Goal: Transaction & Acquisition: Subscribe to service/newsletter

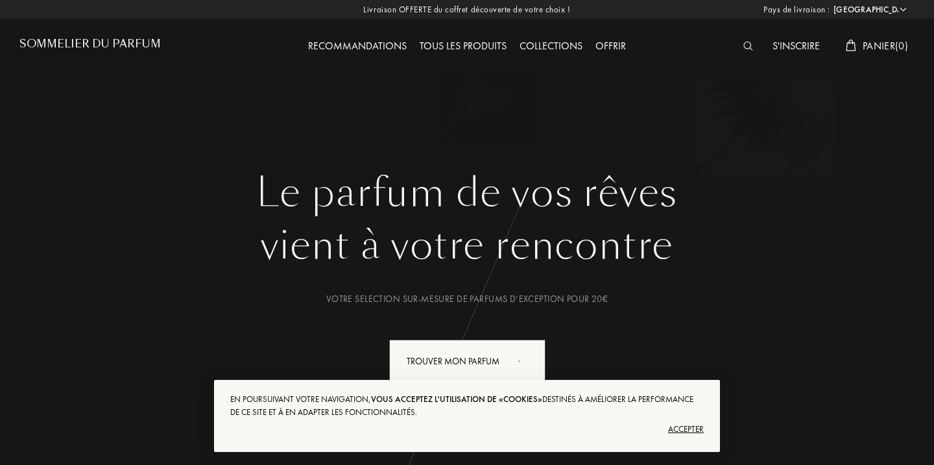
select select "FR"
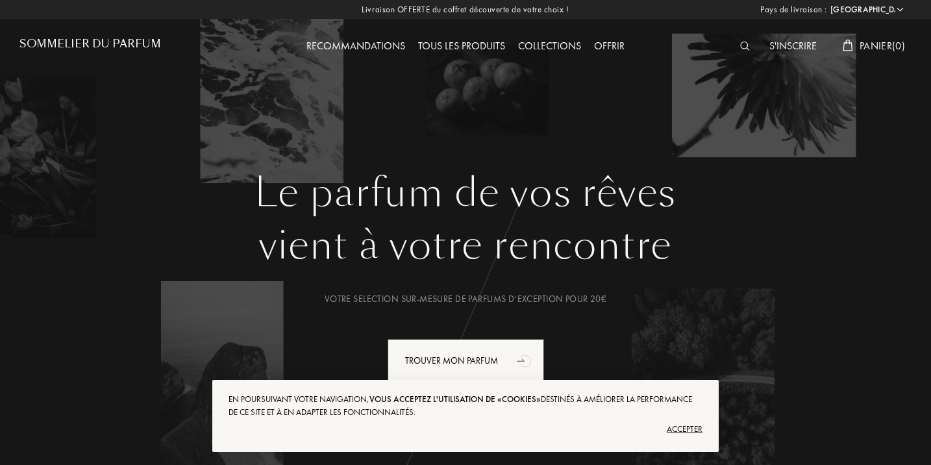
click at [468, 43] on div "Tous les produits" at bounding box center [461, 46] width 100 height 17
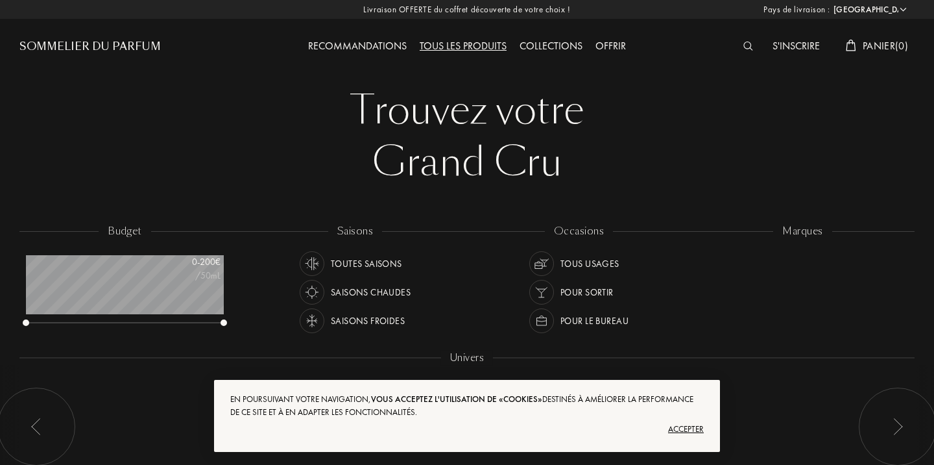
select select "FR"
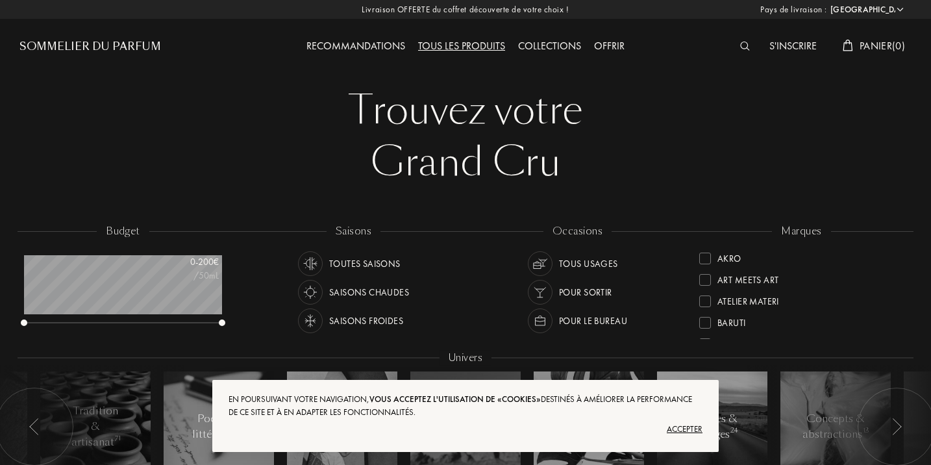
click at [332, 55] on div "Recommandations Tous les produits Collections Offrir" at bounding box center [466, 35] width 446 height 71
click at [339, 49] on div "Recommandations" at bounding box center [356, 46] width 112 height 17
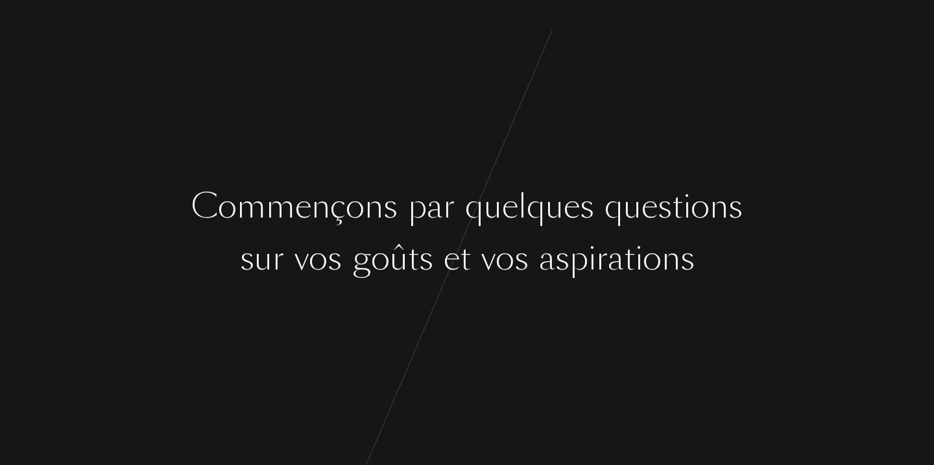
click at [398, 223] on div at bounding box center [403, 206] width 10 height 49
click at [398, 257] on div "û" at bounding box center [399, 258] width 18 height 49
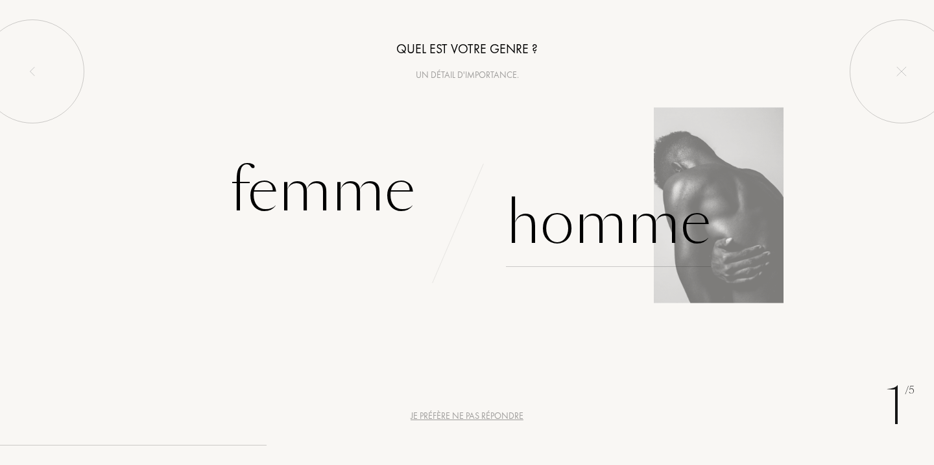
click at [591, 229] on div "Homme" at bounding box center [608, 223] width 205 height 88
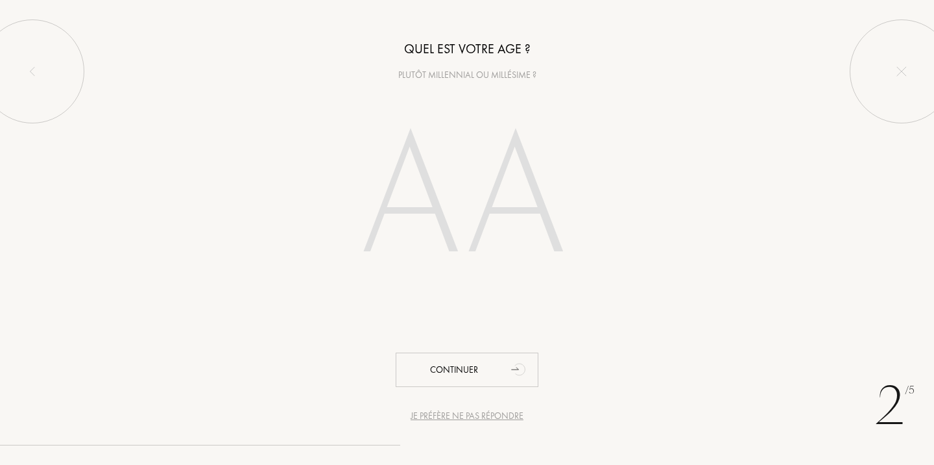
click at [444, 196] on input "number" at bounding box center [467, 200] width 279 height 224
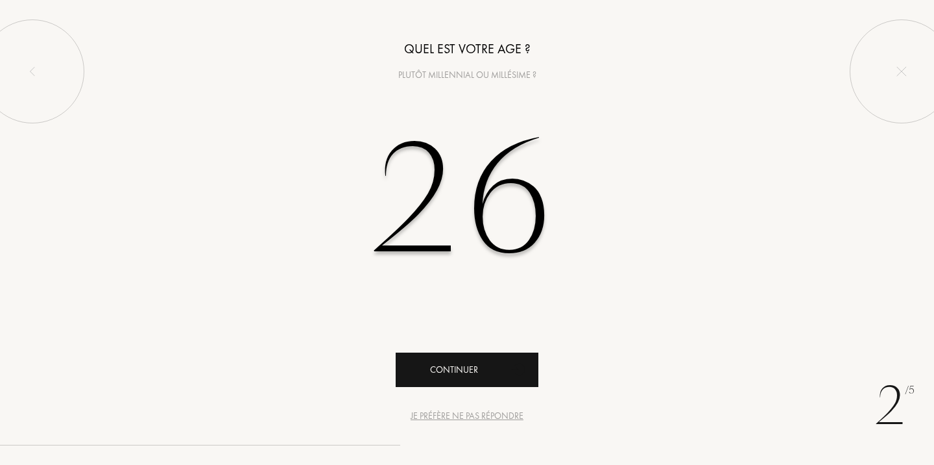
type input "26"
click at [437, 371] on div "Continuer" at bounding box center [467, 369] width 143 height 34
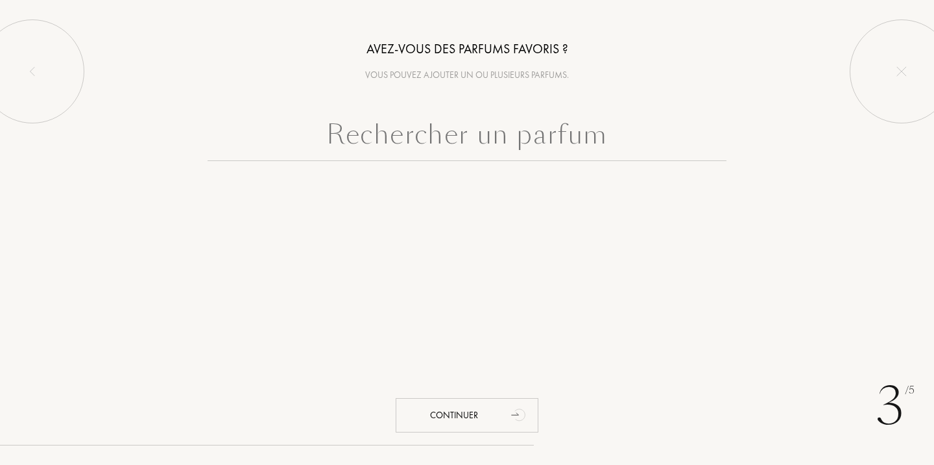
click at [487, 142] on input "text" at bounding box center [467, 137] width 519 height 47
click at [455, 146] on input "text" at bounding box center [467, 137] width 519 height 47
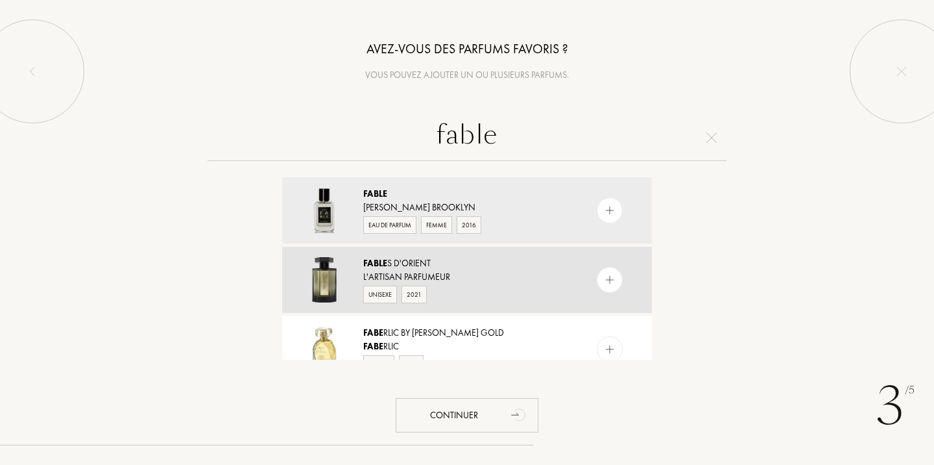
type input "fable"
click at [605, 284] on img at bounding box center [610, 280] width 12 height 12
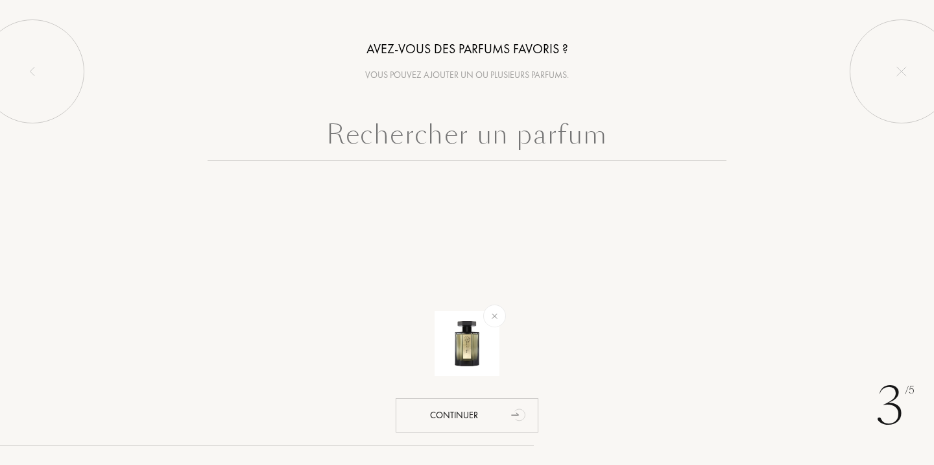
click at [476, 125] on input "text" at bounding box center [467, 137] width 519 height 47
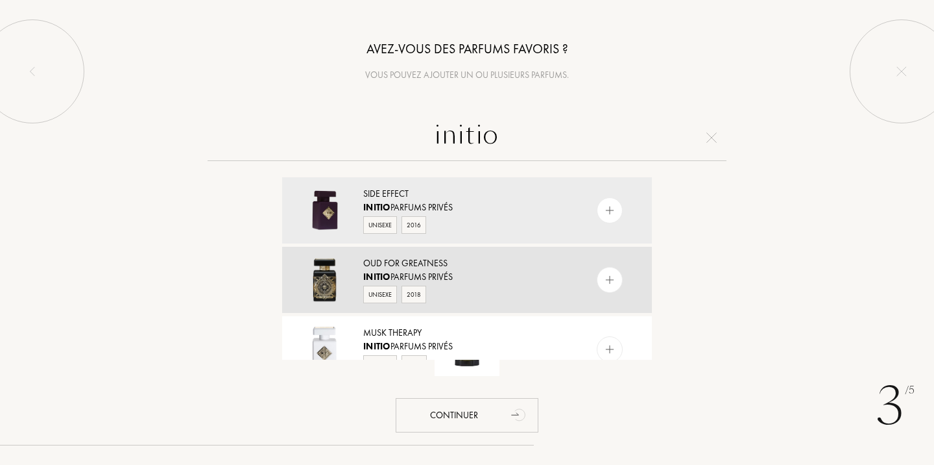
type input "initio"
click at [608, 282] on img at bounding box center [610, 280] width 12 height 12
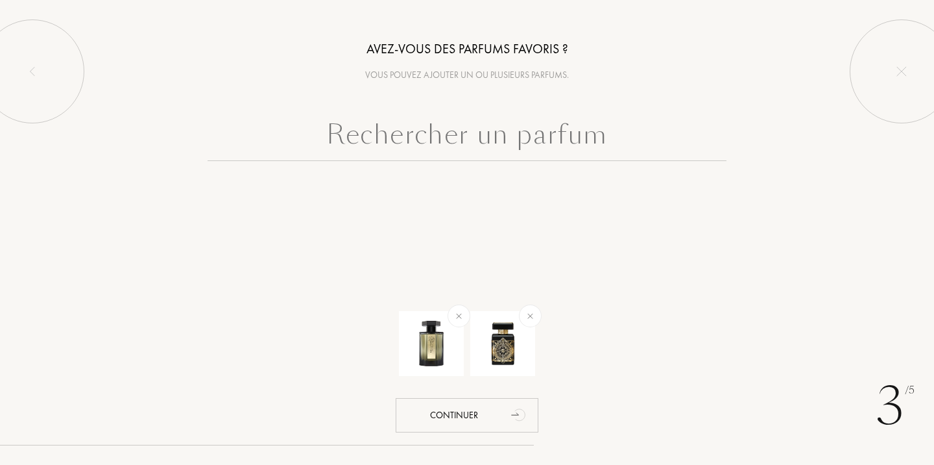
click at [424, 134] on input "text" at bounding box center [467, 137] width 519 height 47
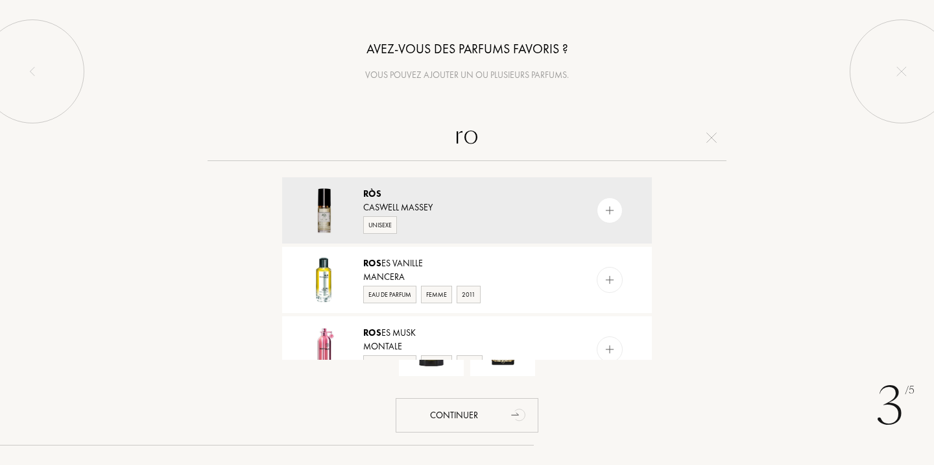
type input "r"
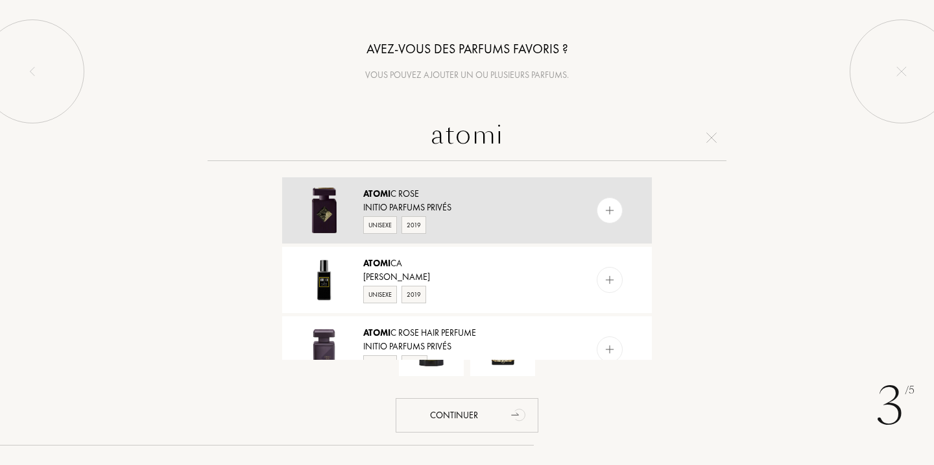
type input "atomi"
click at [610, 209] on img at bounding box center [610, 210] width 12 height 12
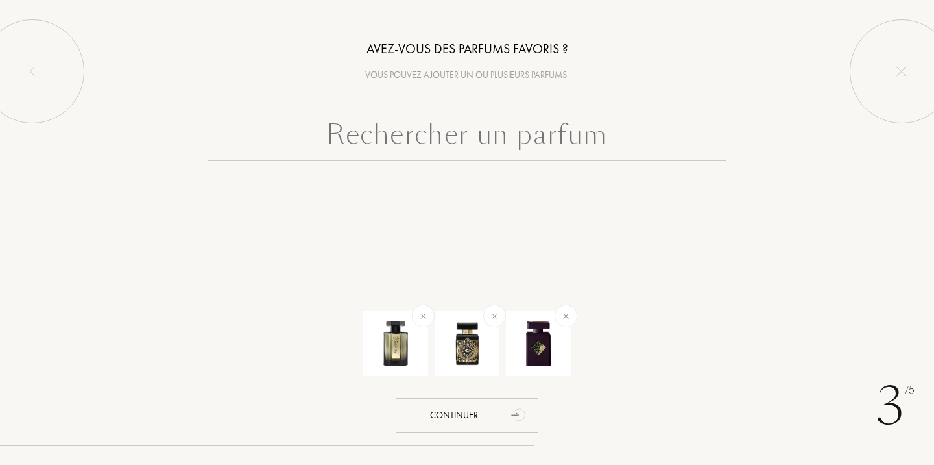
click at [494, 135] on input "text" at bounding box center [467, 137] width 519 height 47
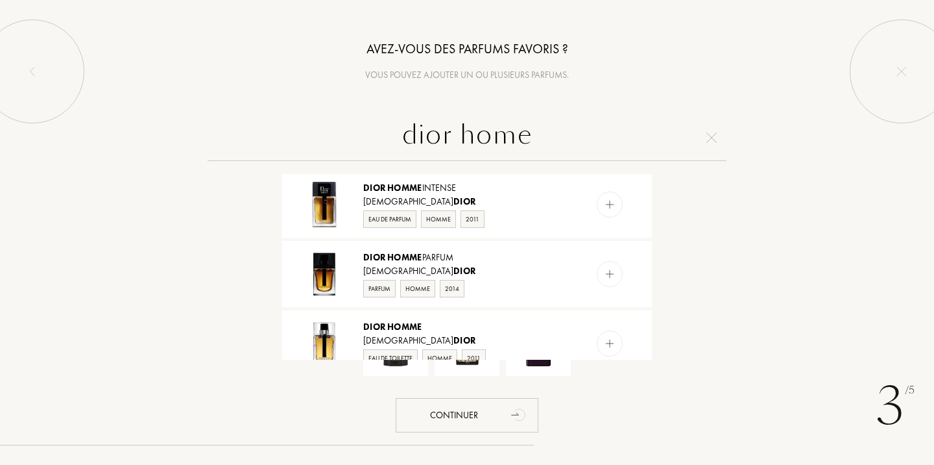
scroll to position [563, 0]
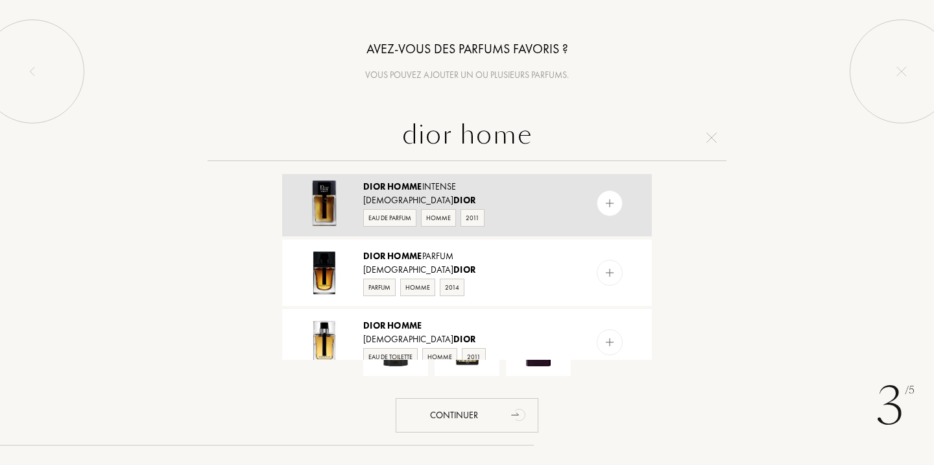
type input "dior home"
click at [612, 204] on img at bounding box center [610, 203] width 12 height 12
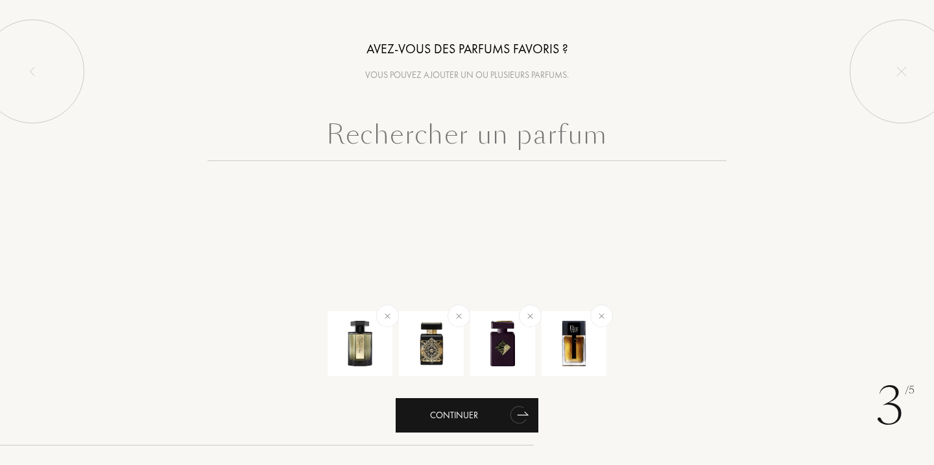
click at [445, 416] on div "Continuer" at bounding box center [467, 415] width 143 height 34
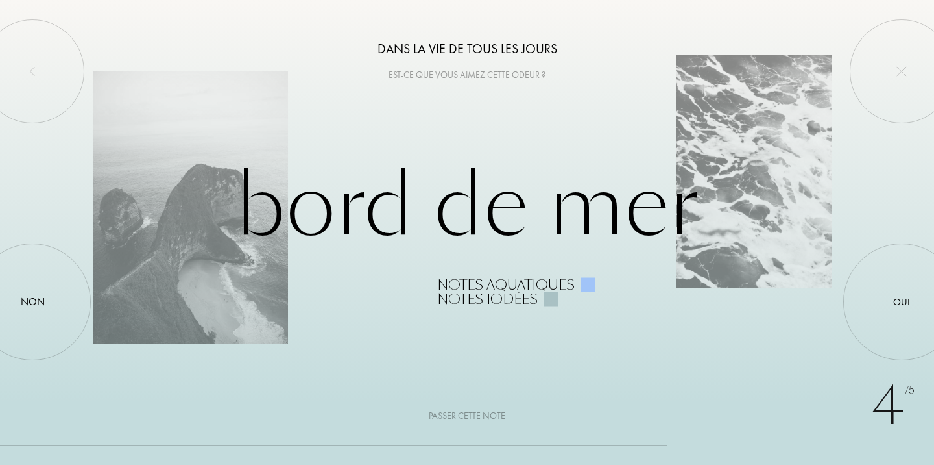
click at [461, 304] on div "Notes iodées" at bounding box center [487, 299] width 101 height 14
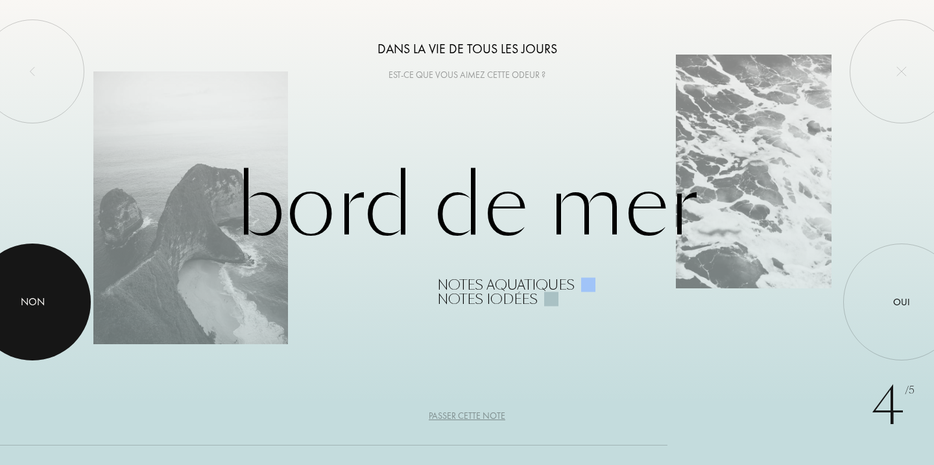
click at [11, 308] on div at bounding box center [32, 301] width 117 height 117
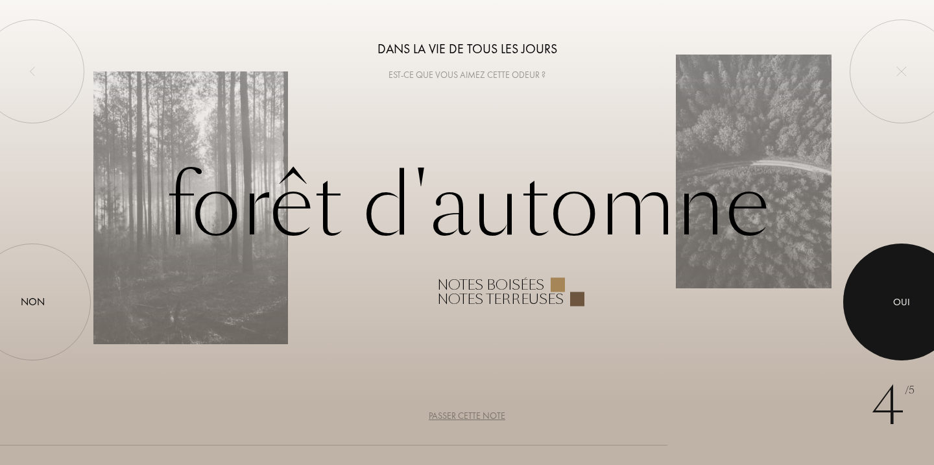
click at [912, 289] on div at bounding box center [902, 301] width 117 height 117
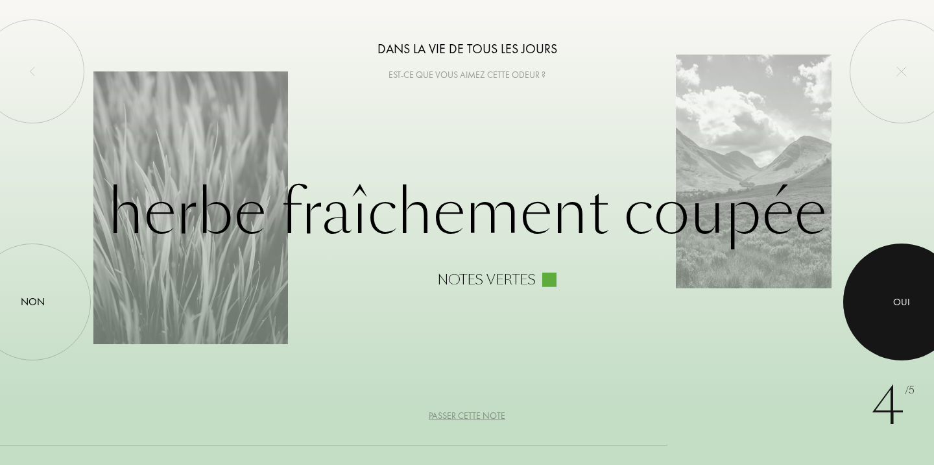
click at [897, 322] on div at bounding box center [902, 301] width 117 height 117
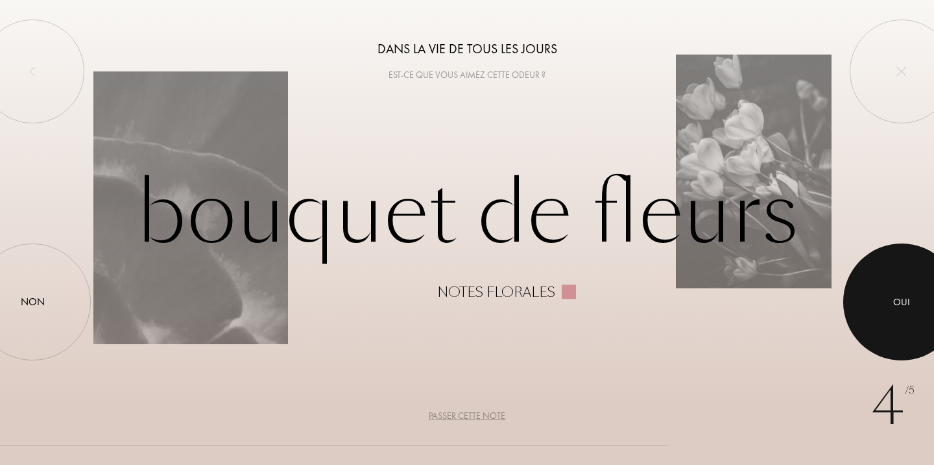
click at [879, 295] on div at bounding box center [902, 301] width 117 height 117
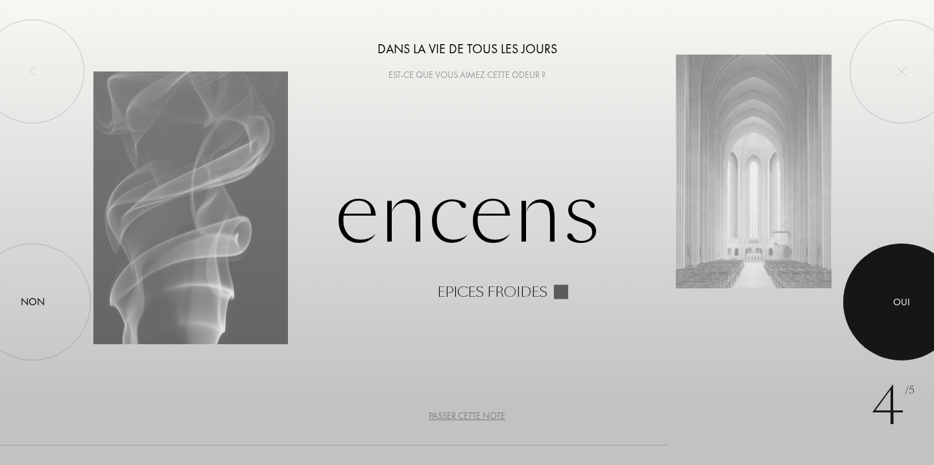
click at [884, 298] on div at bounding box center [902, 301] width 117 height 117
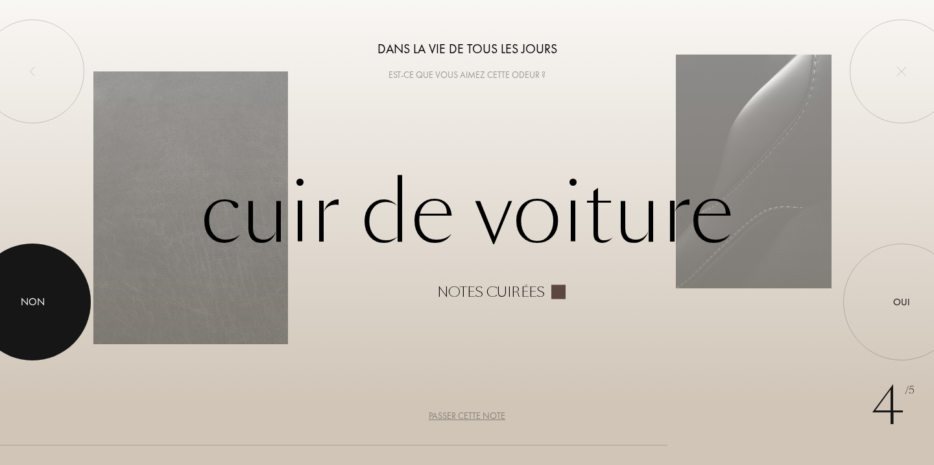
click at [49, 273] on div at bounding box center [32, 301] width 117 height 117
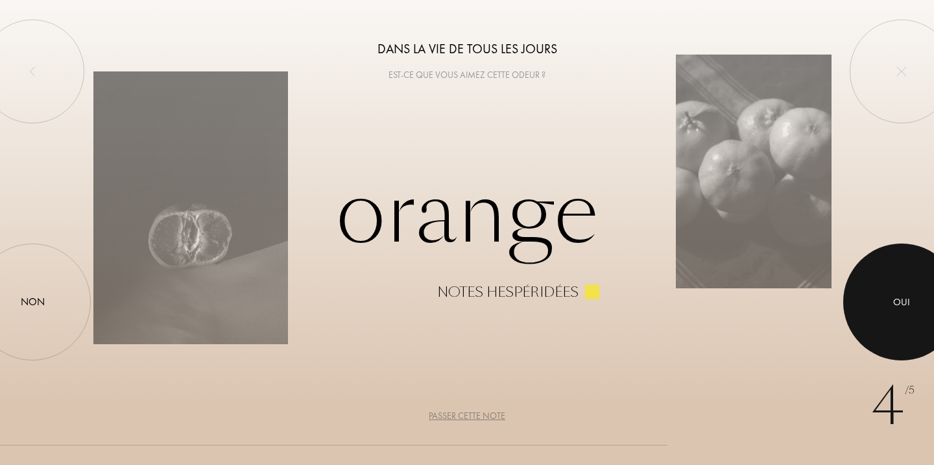
click at [883, 299] on div at bounding box center [902, 301] width 117 height 117
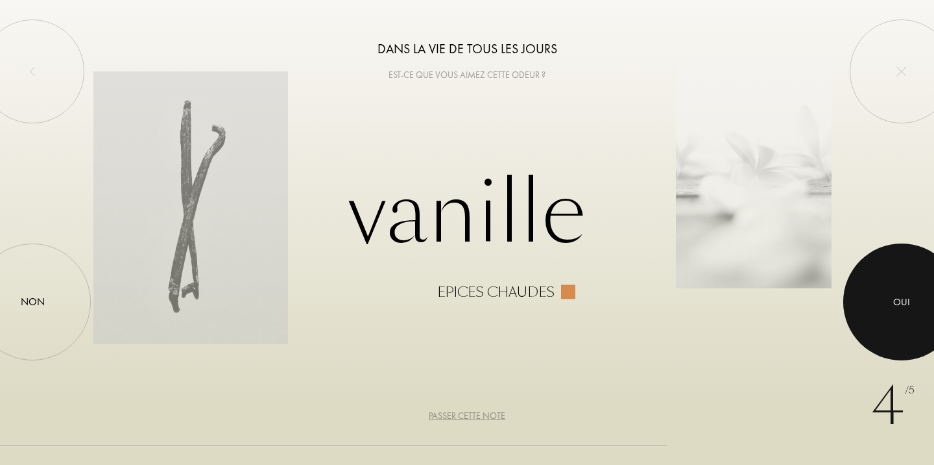
click at [886, 295] on div at bounding box center [902, 301] width 117 height 117
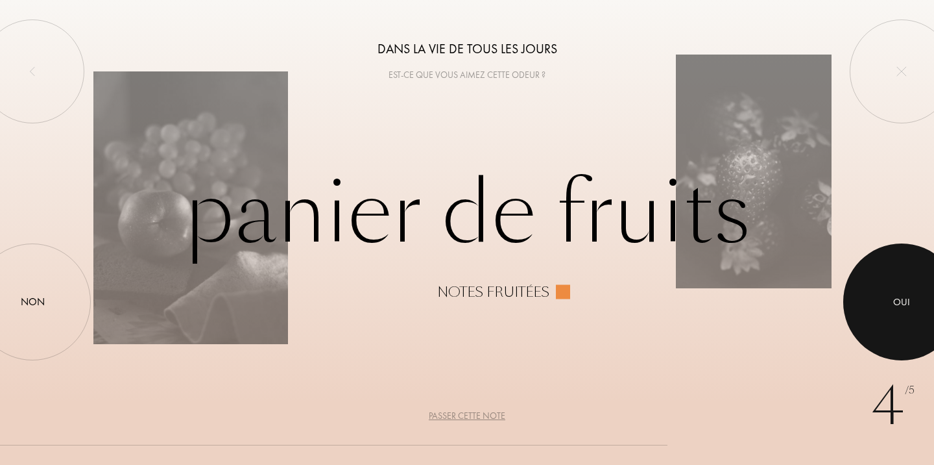
click at [894, 305] on div "Oui" at bounding box center [902, 302] width 17 height 15
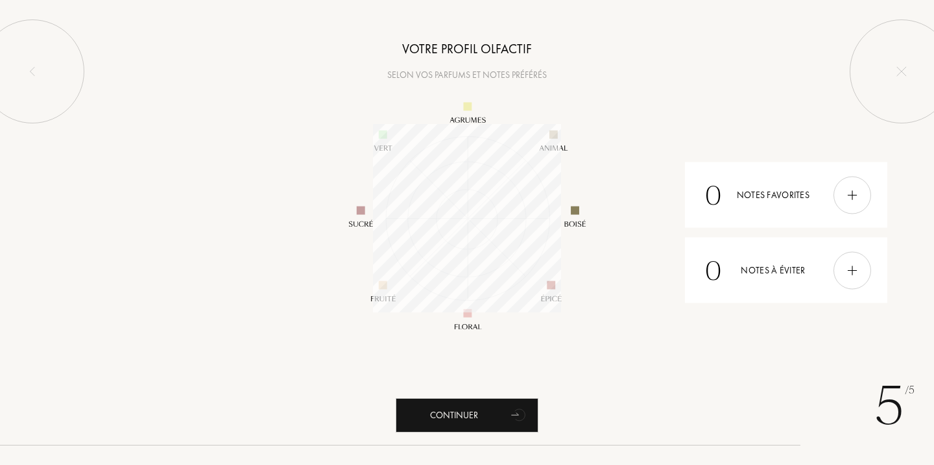
scroll to position [188, 188]
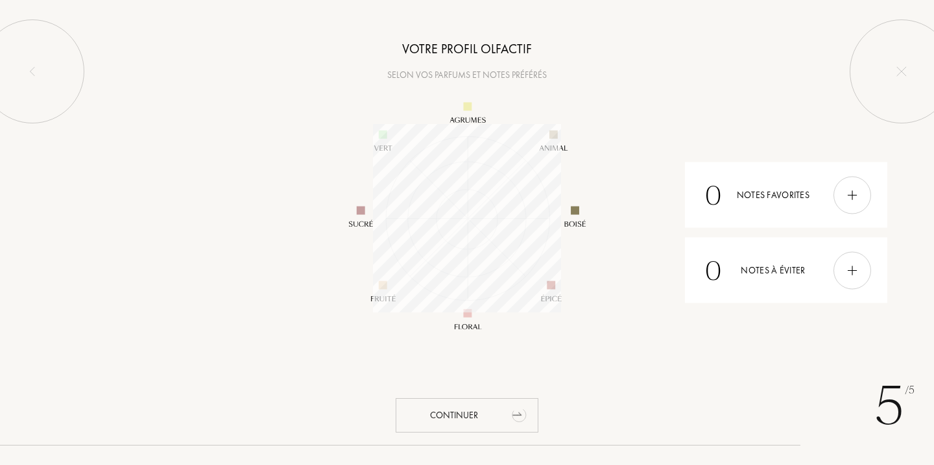
click at [473, 413] on div "Continuer" at bounding box center [467, 415] width 143 height 34
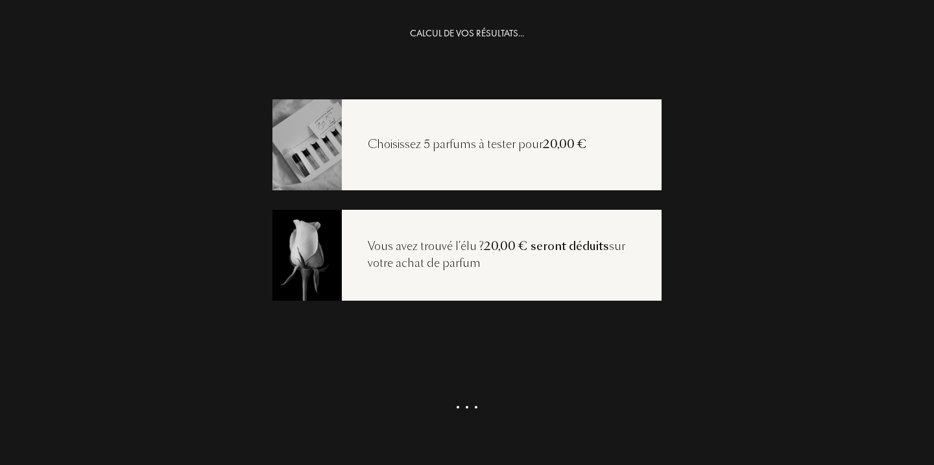
click at [455, 141] on div "Choisissez 5 parfums à tester pour 20,00 €" at bounding box center [477, 144] width 271 height 17
click at [447, 421] on div "Voir ma sélection" at bounding box center [467, 425] width 143 height 34
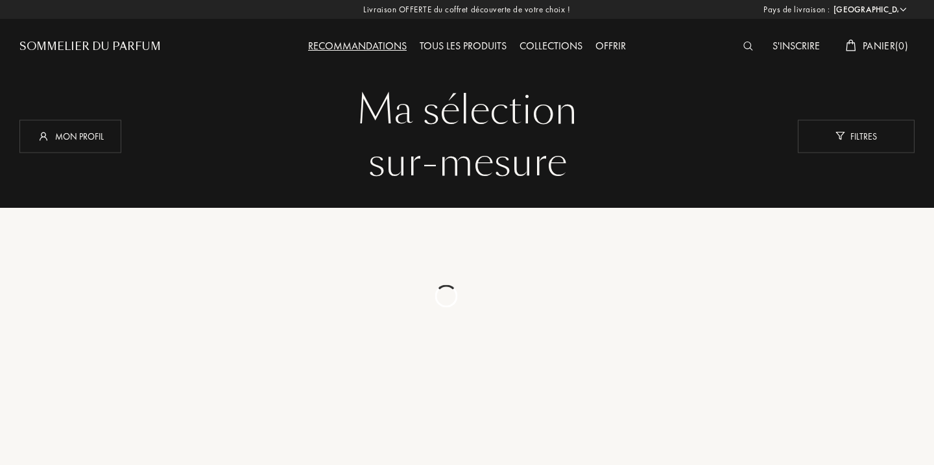
select select "FR"
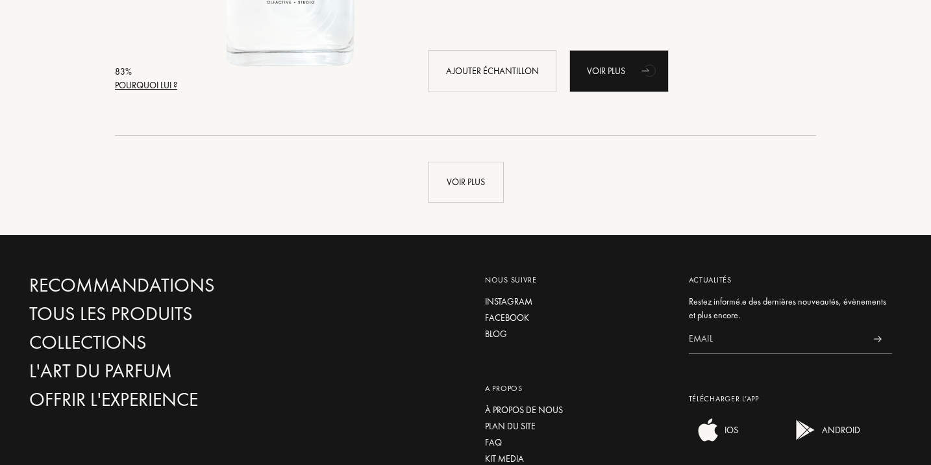
scroll to position [3190, 0]
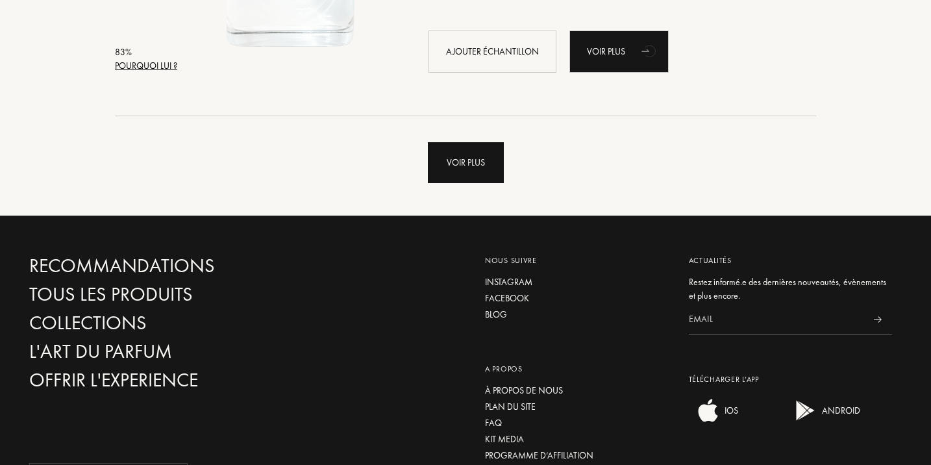
click at [476, 153] on div "Voir plus" at bounding box center [466, 162] width 76 height 41
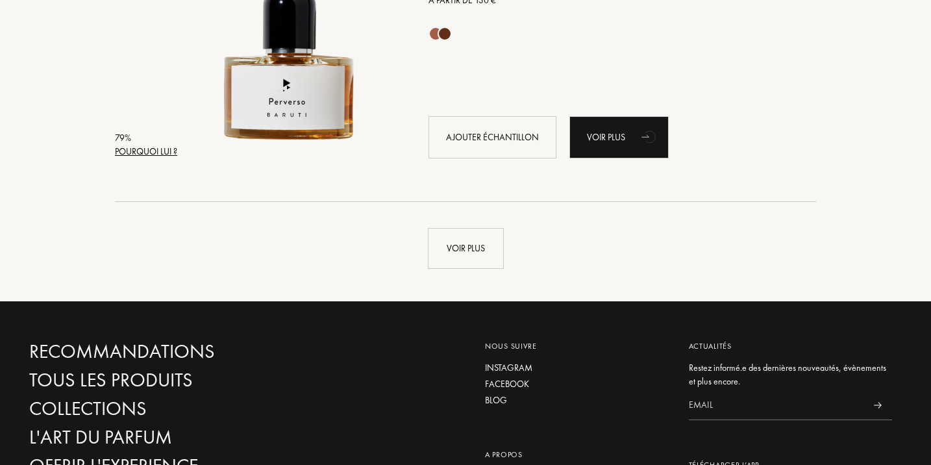
scroll to position [6204, 0]
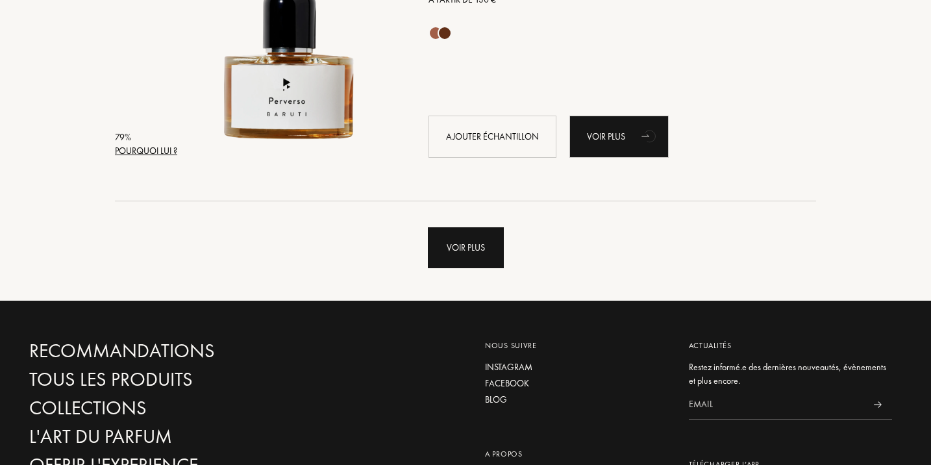
click at [466, 234] on div "Voir plus" at bounding box center [466, 247] width 76 height 41
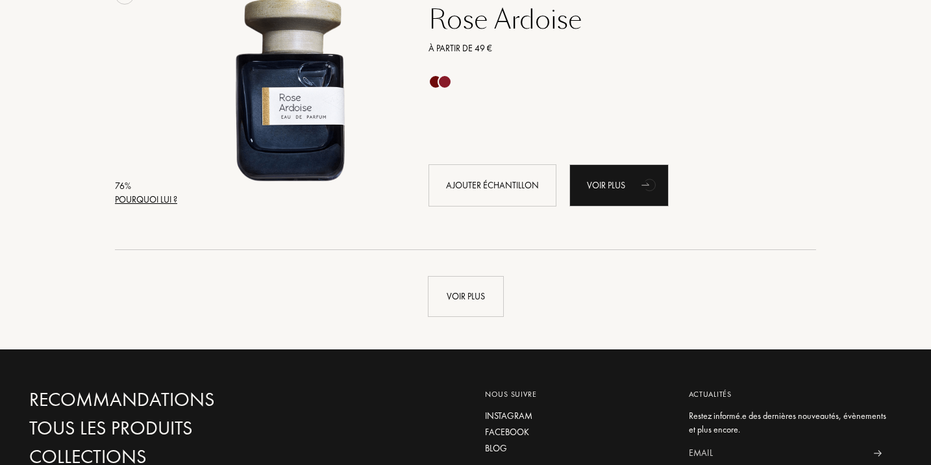
scroll to position [9269, 0]
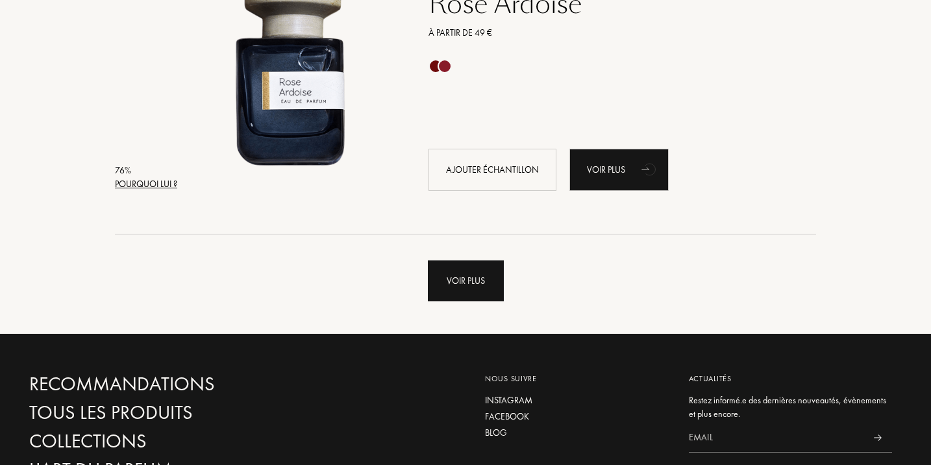
click at [456, 262] on div "Voir plus" at bounding box center [466, 280] width 76 height 41
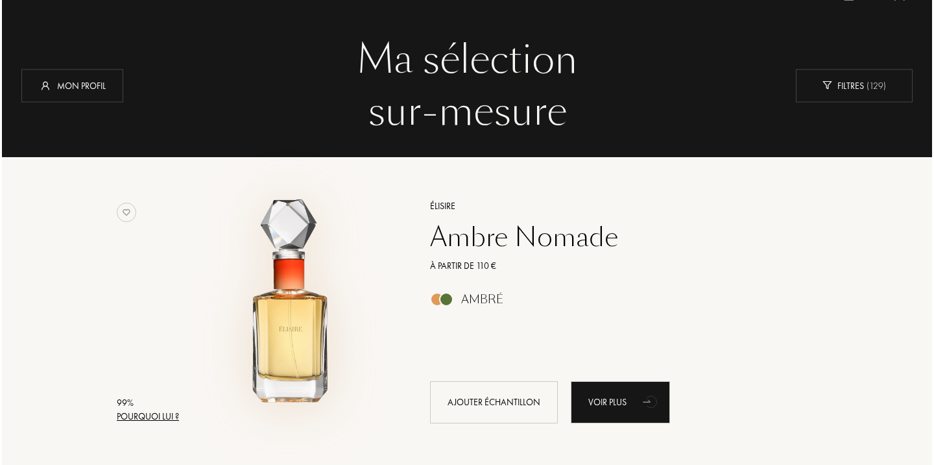
scroll to position [55, 0]
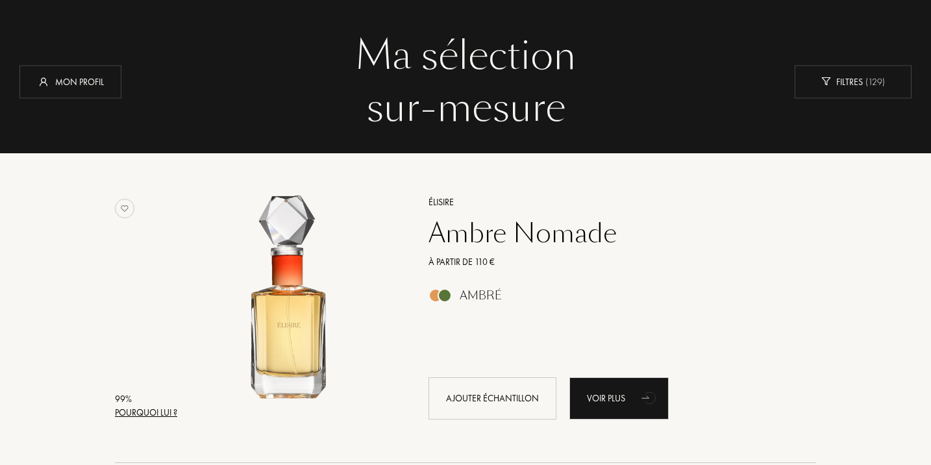
click at [149, 412] on div "Pourquoi lui ?" at bounding box center [146, 413] width 62 height 14
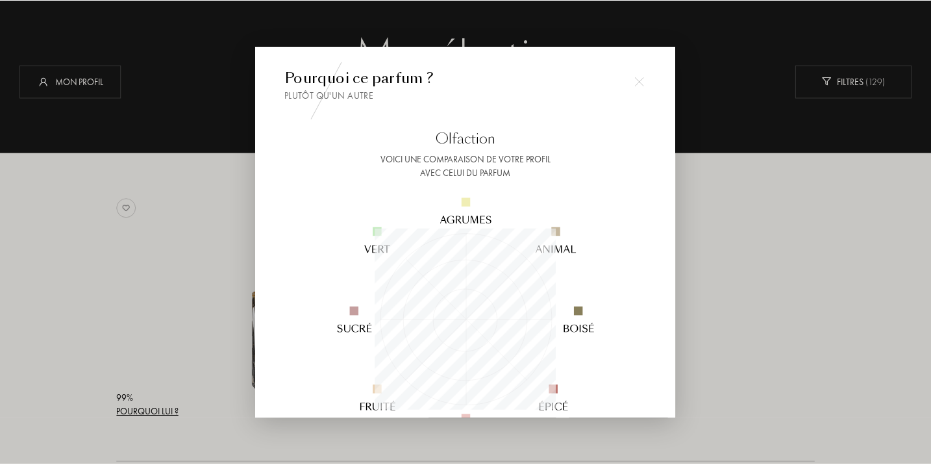
scroll to position [182, 182]
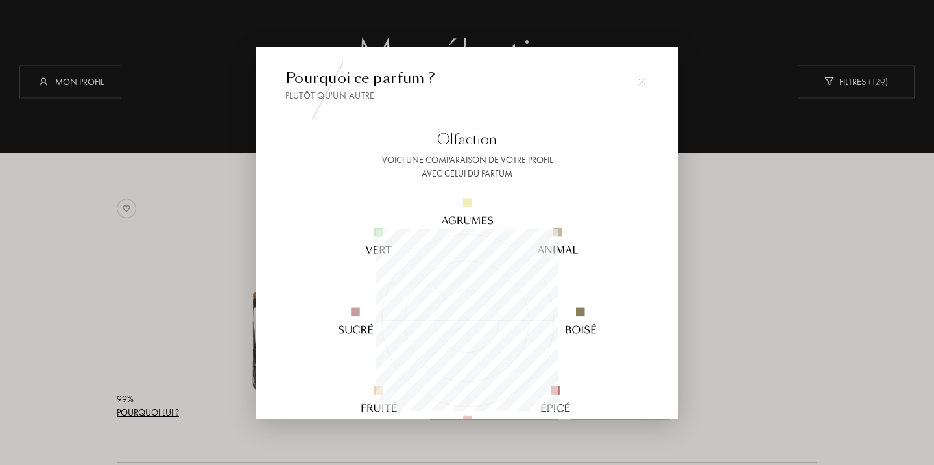
click at [160, 258] on div at bounding box center [467, 232] width 934 height 465
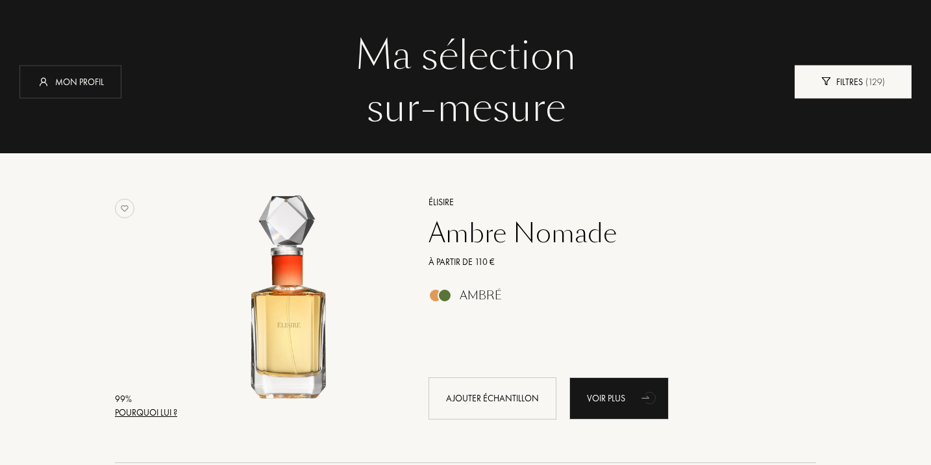
click at [854, 82] on div "Filtres ( 129 )" at bounding box center [852, 81] width 117 height 33
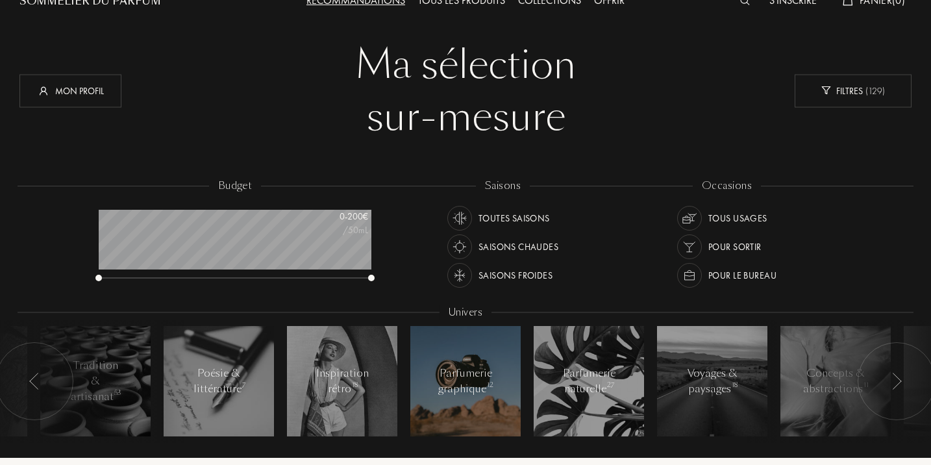
scroll to position [44, 0]
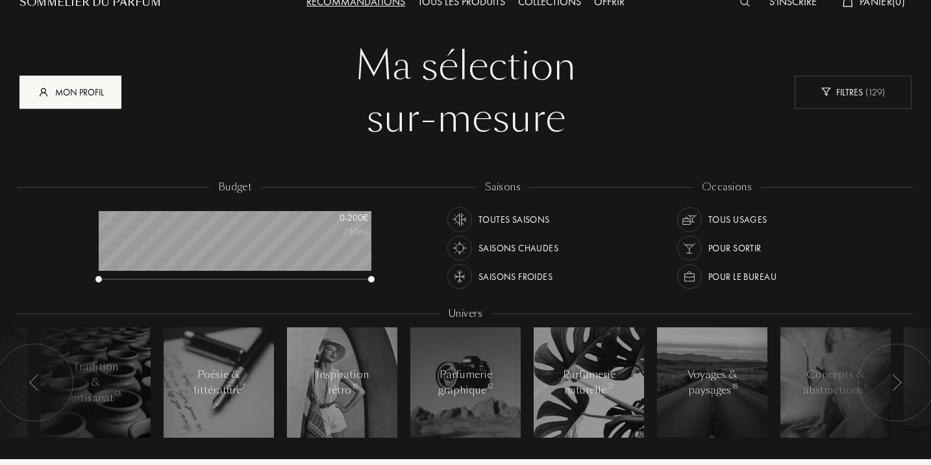
click at [94, 93] on div "Mon profil" at bounding box center [70, 91] width 102 height 33
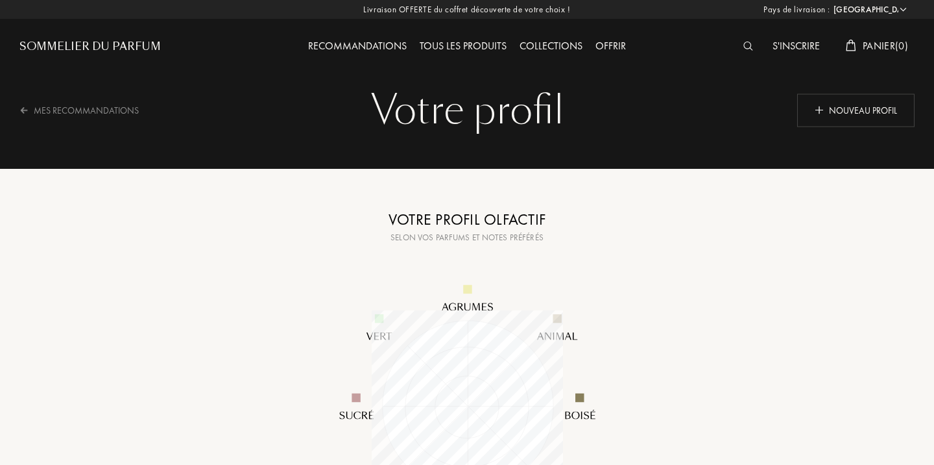
select select "FR"
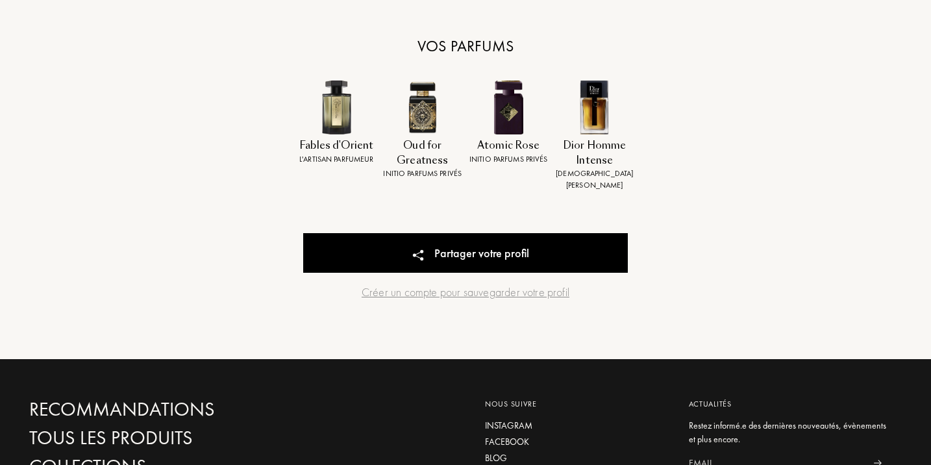
scroll to position [534, 0]
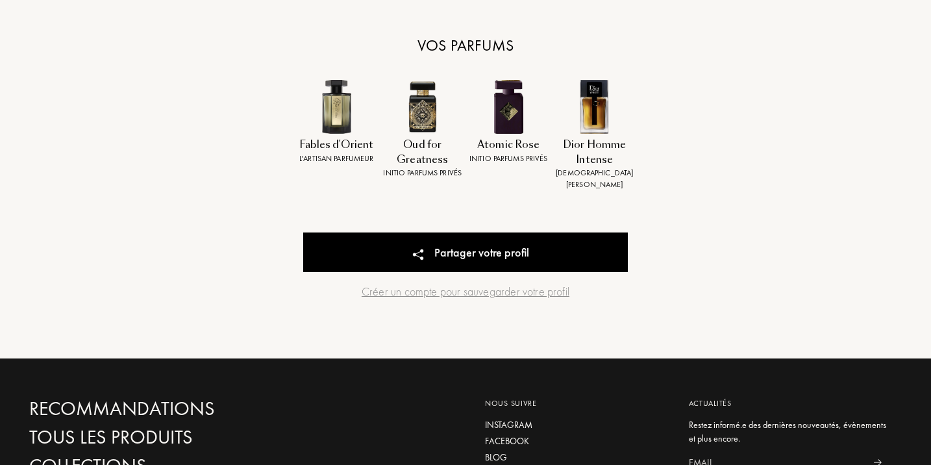
click at [431, 145] on div "Oud for Greatness" at bounding box center [422, 152] width 81 height 29
click at [412, 108] on img at bounding box center [422, 107] width 54 height 54
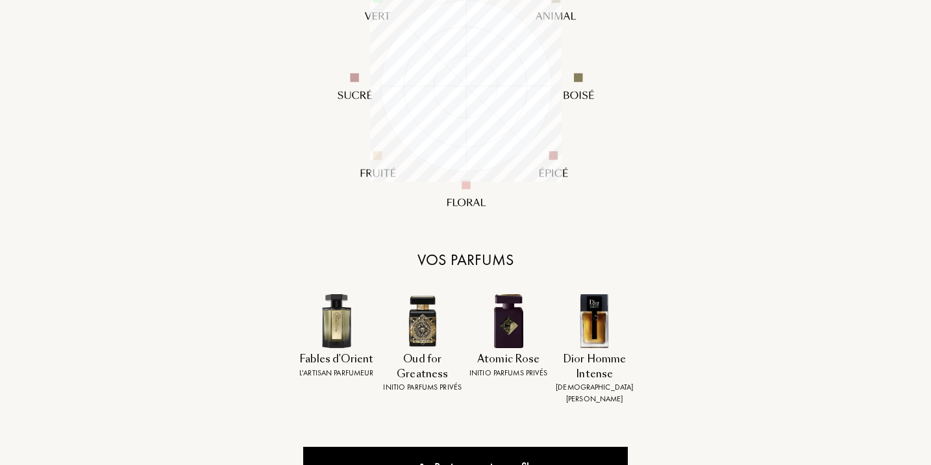
scroll to position [0, 0]
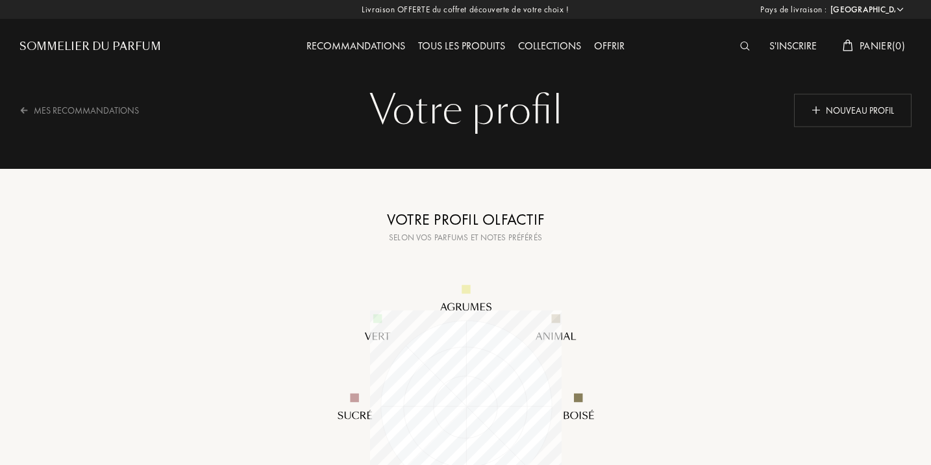
click at [784, 40] on div "S'inscrire" at bounding box center [792, 46] width 60 height 17
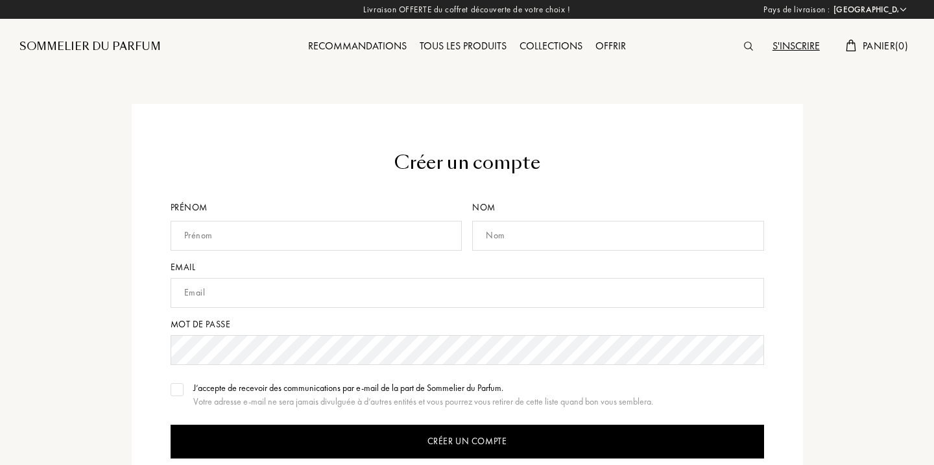
select select "FR"
click at [345, 227] on input "text" at bounding box center [315, 236] width 290 height 30
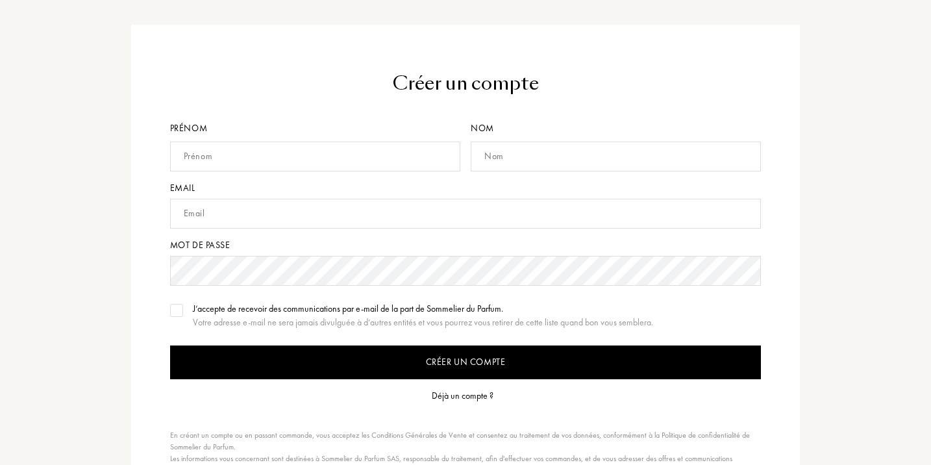
scroll to position [56, 0]
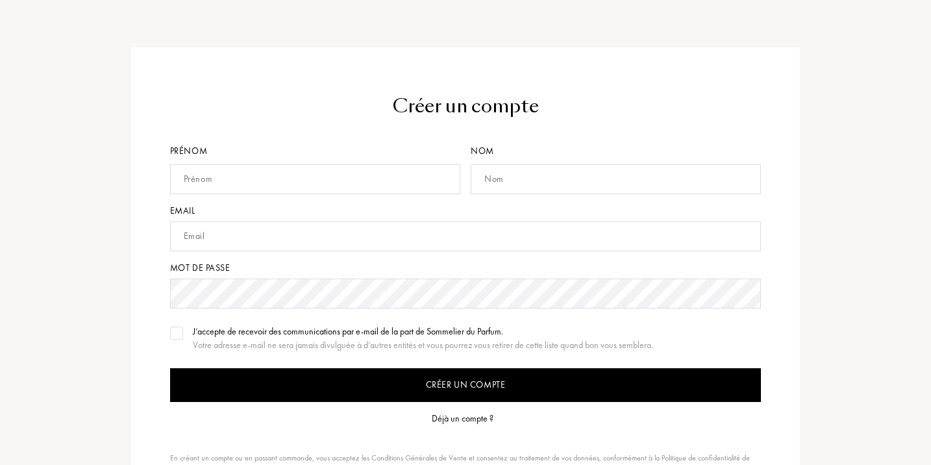
click at [330, 174] on input "text" at bounding box center [315, 179] width 290 height 30
type input "Alaa-Eddine"
click at [513, 177] on input "text" at bounding box center [615, 179] width 290 height 30
type input "Atris"
click at [246, 228] on input "text" at bounding box center [465, 236] width 591 height 30
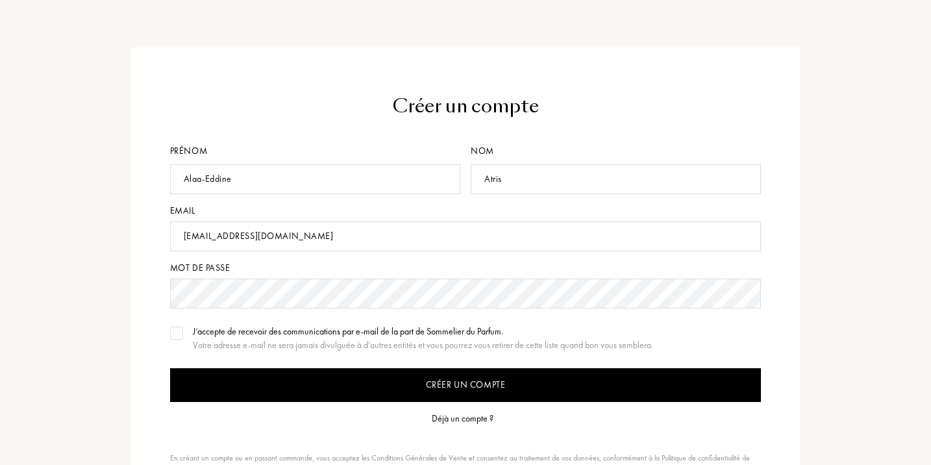
type input "atris800@gmail.com"
click at [177, 331] on img at bounding box center [176, 333] width 9 height 6
click at [177, 326] on div at bounding box center [176, 332] width 13 height 13
click at [264, 129] on form "Créer un compte Prénom Alaa-Eddine Nom Atris Email atris800@gmail.com Mot de pa…" at bounding box center [465, 307] width 591 height 429
click at [442, 378] on input "Créer un compte" at bounding box center [465, 385] width 591 height 34
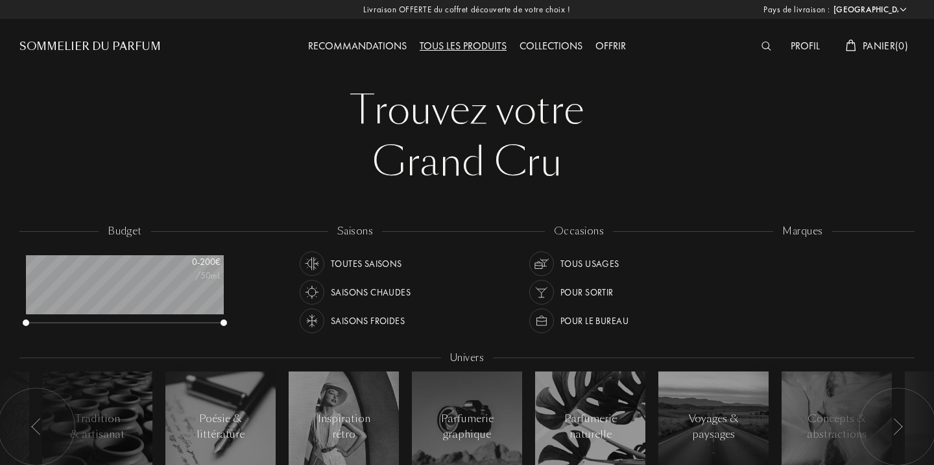
select select "FR"
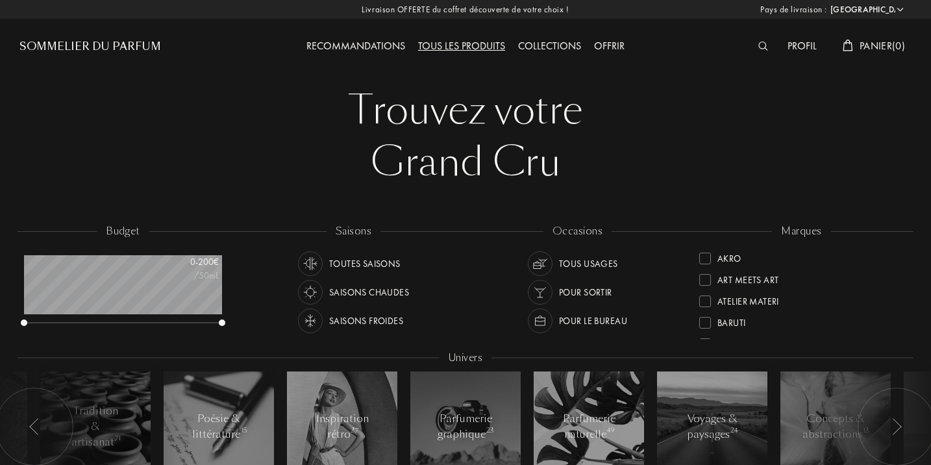
click at [564, 51] on div "Collections" at bounding box center [549, 46] width 76 height 17
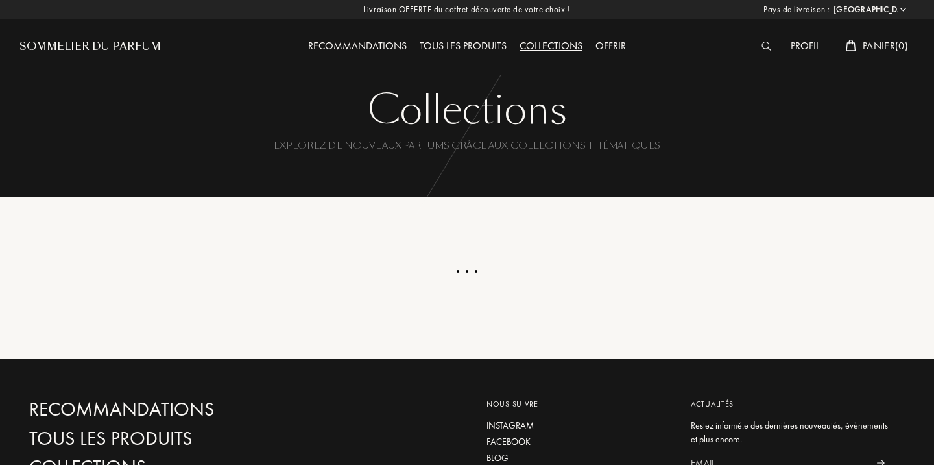
select select "FR"
